Goal: Use online tool/utility: Use online tool/utility

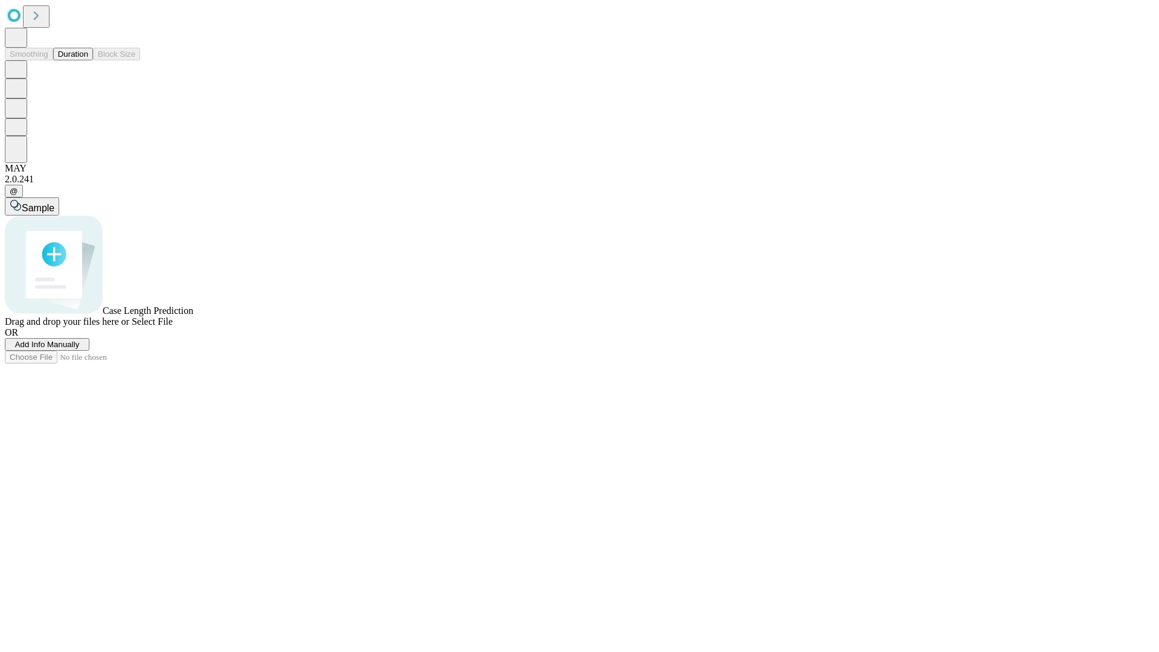
click at [88, 60] on button "Duration" at bounding box center [73, 54] width 40 height 13
click at [80, 349] on span "Add Info Manually" at bounding box center [47, 344] width 65 height 9
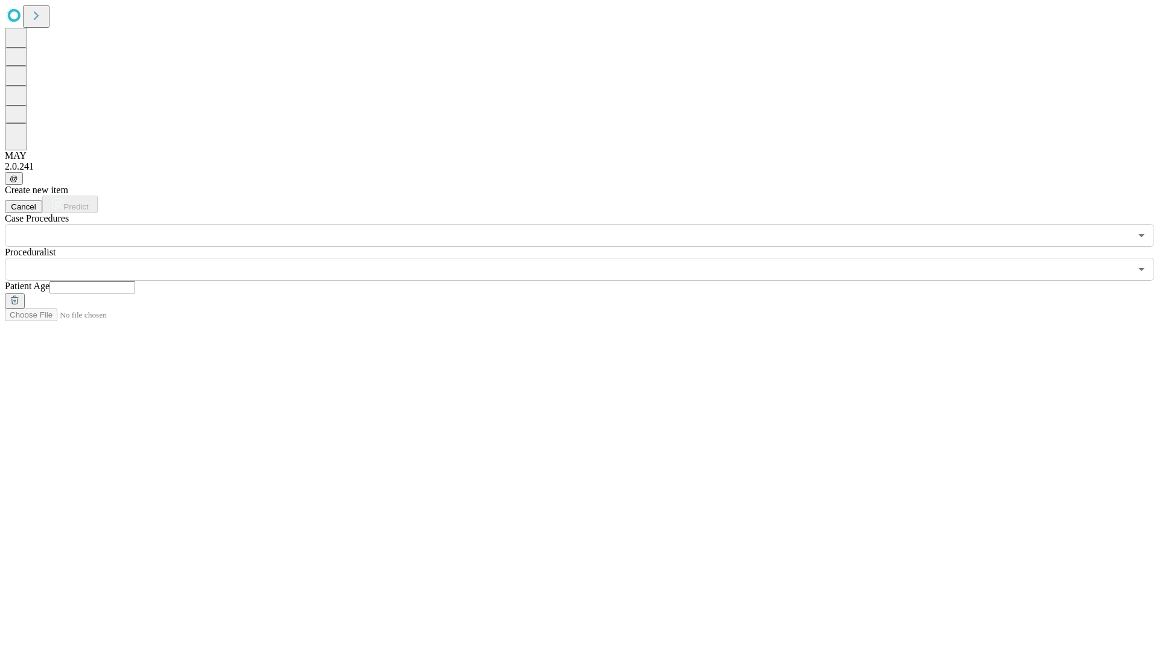
click at [135, 281] on input "text" at bounding box center [93, 287] width 86 height 12
type input "**"
click at [588, 258] on input "text" at bounding box center [568, 269] width 1126 height 23
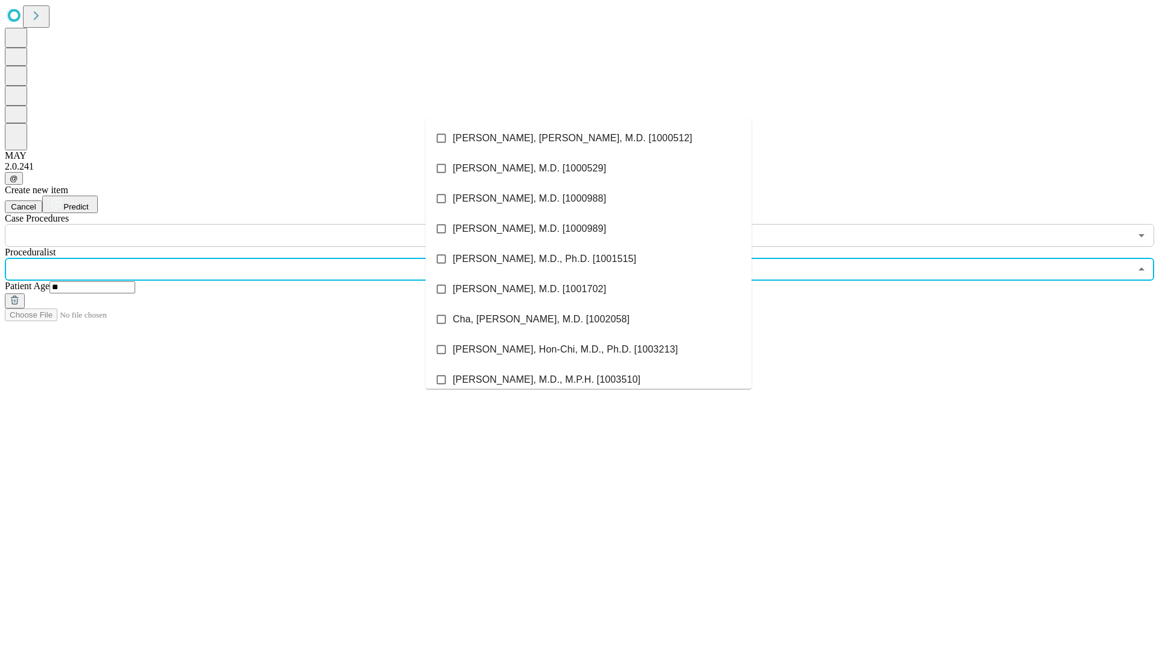
click at [589, 138] on li "[PERSON_NAME], [PERSON_NAME], M.D. [1000512]" at bounding box center [589, 138] width 326 height 30
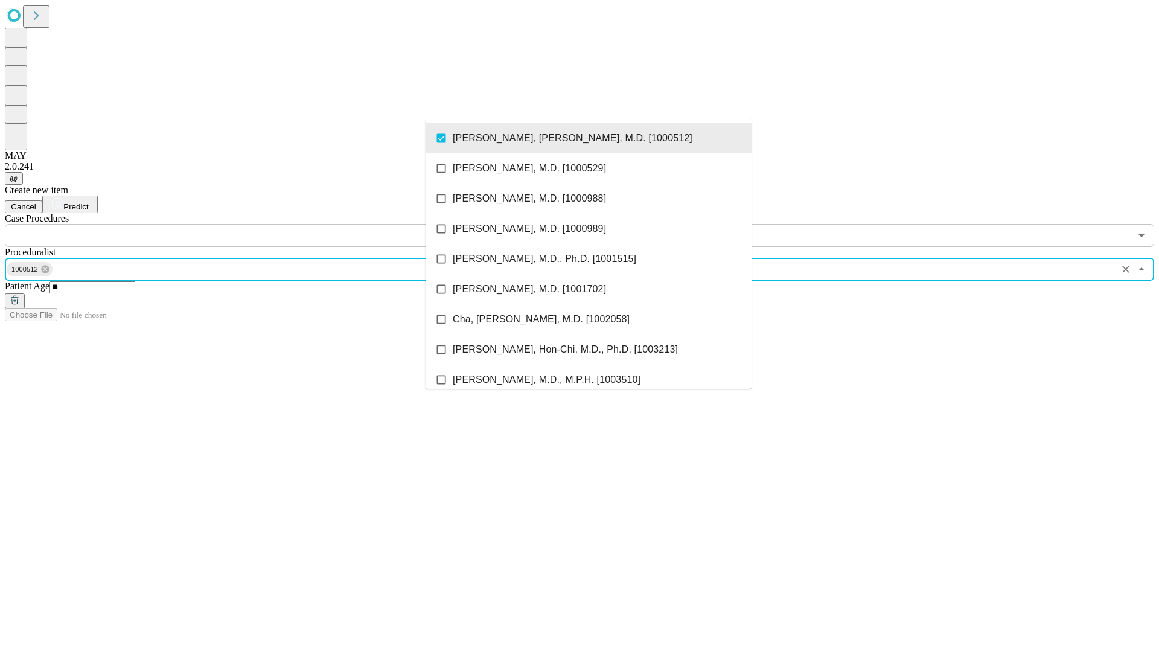
click at [254, 224] on input "text" at bounding box center [568, 235] width 1126 height 23
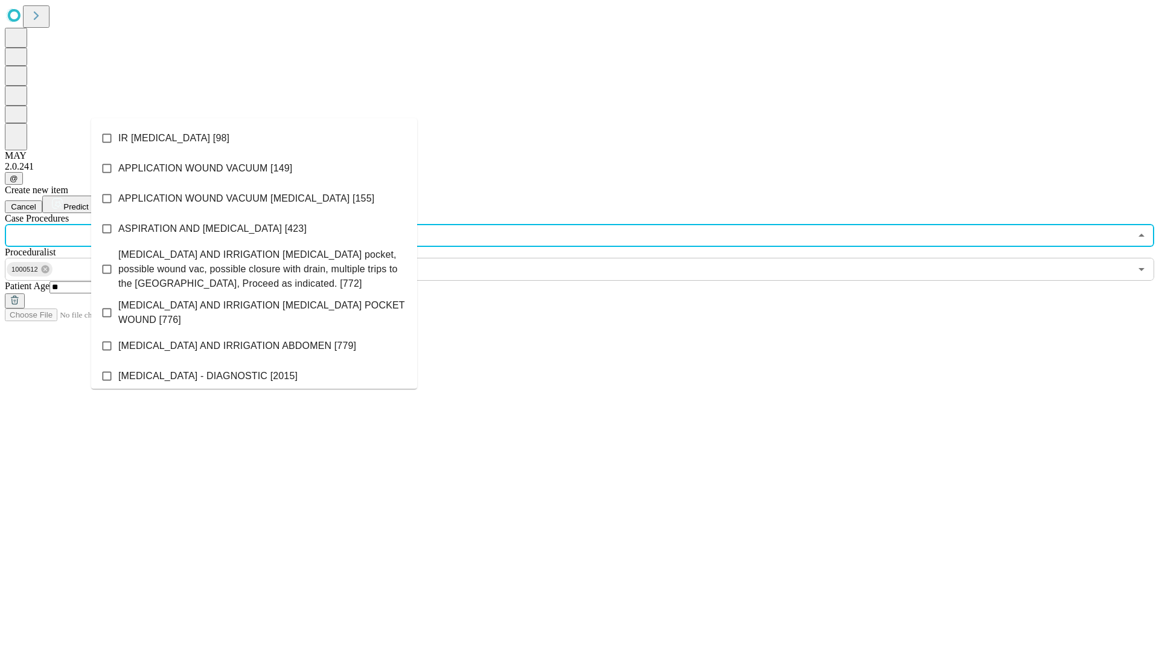
click at [254, 138] on li "IR [MEDICAL_DATA] [98]" at bounding box center [254, 138] width 326 height 30
click at [88, 202] on span "Predict" at bounding box center [75, 206] width 25 height 9
